Goal: Navigation & Orientation: Find specific page/section

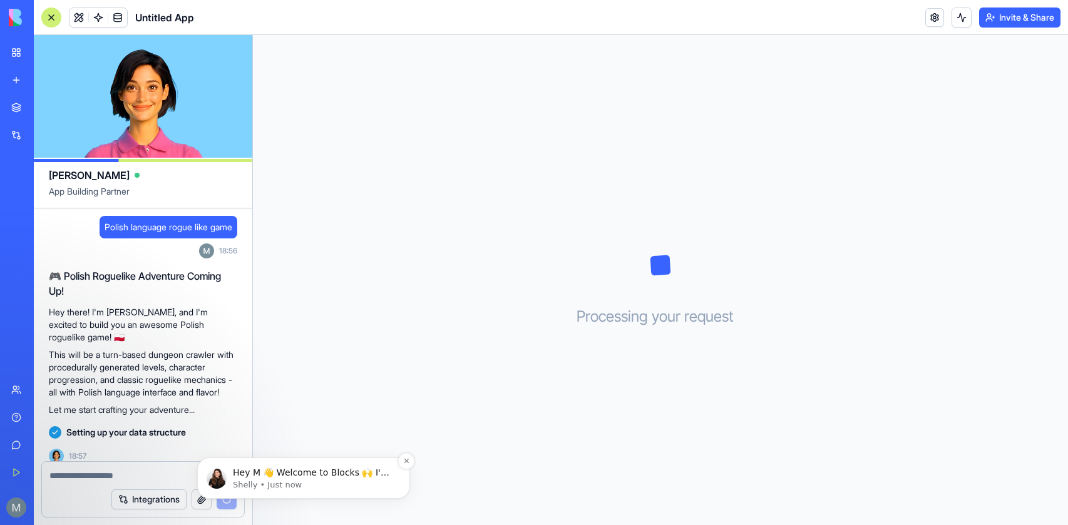
click at [299, 490] on p "Shelly • Just now" at bounding box center [314, 485] width 162 height 11
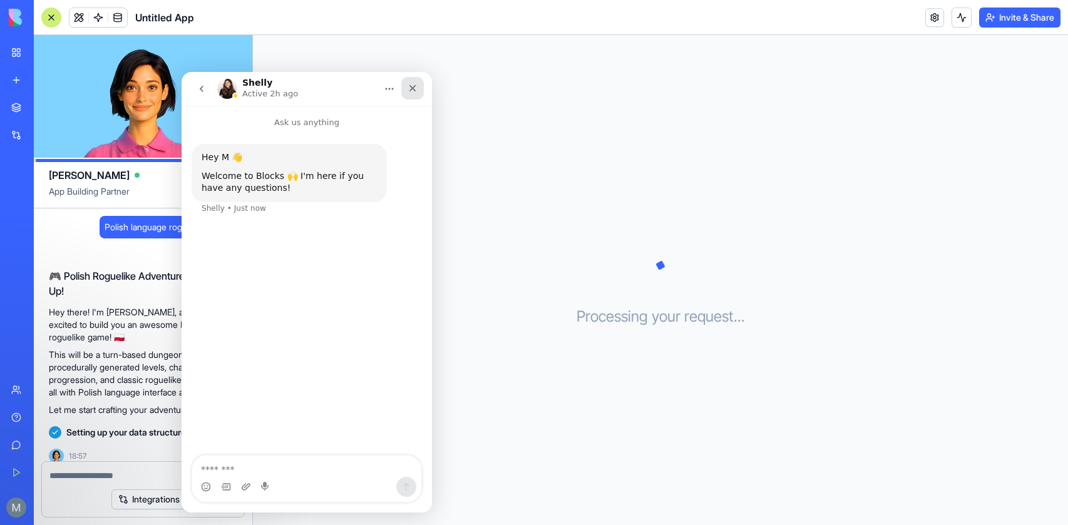
click at [404, 83] on div "Close" at bounding box center [412, 88] width 23 height 23
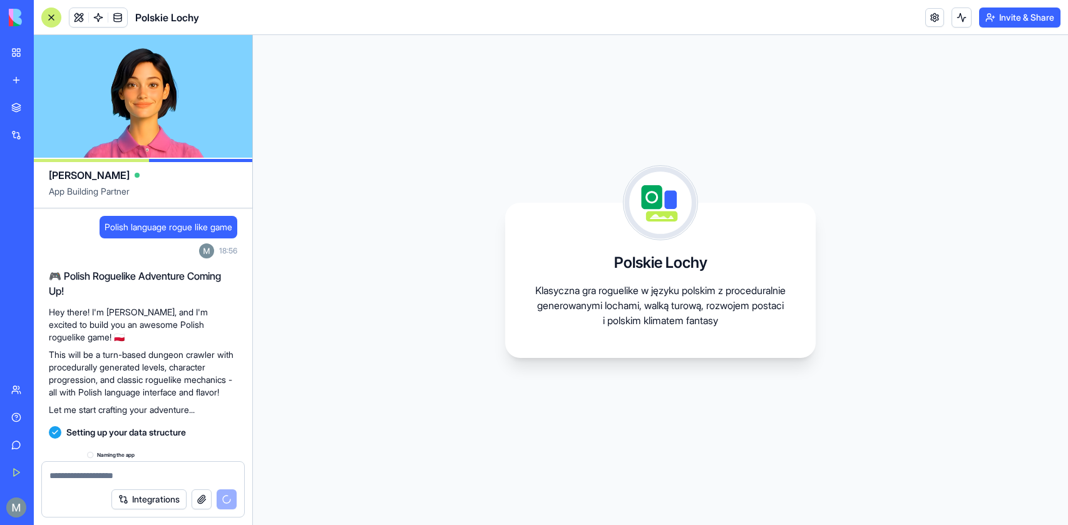
scroll to position [108, 0]
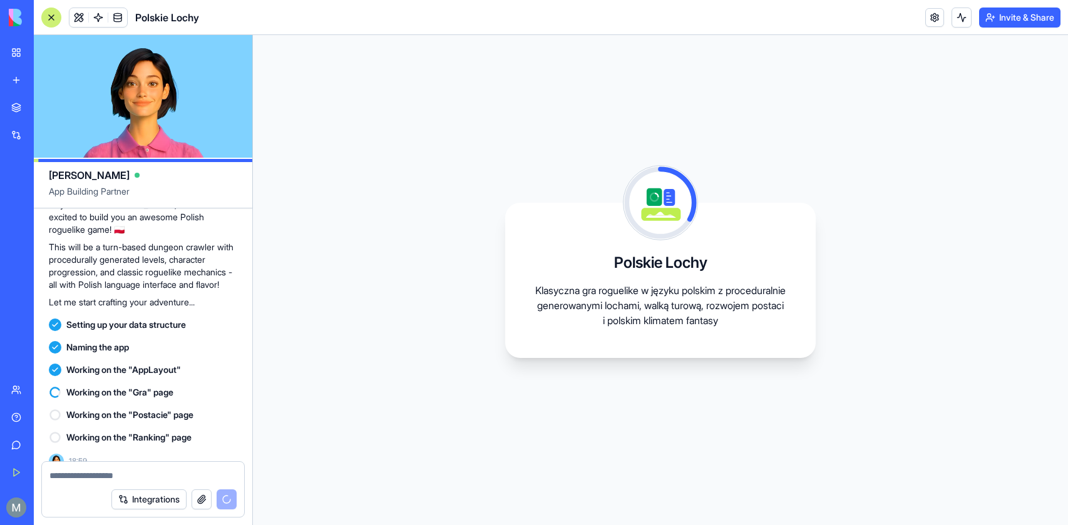
click at [578, 197] on div "Polskie Lochy Klasyczna gra roguelike w języku polskim z proceduralnie generowa…" at bounding box center [660, 280] width 815 height 490
